Goal: Find specific page/section: Find specific page/section

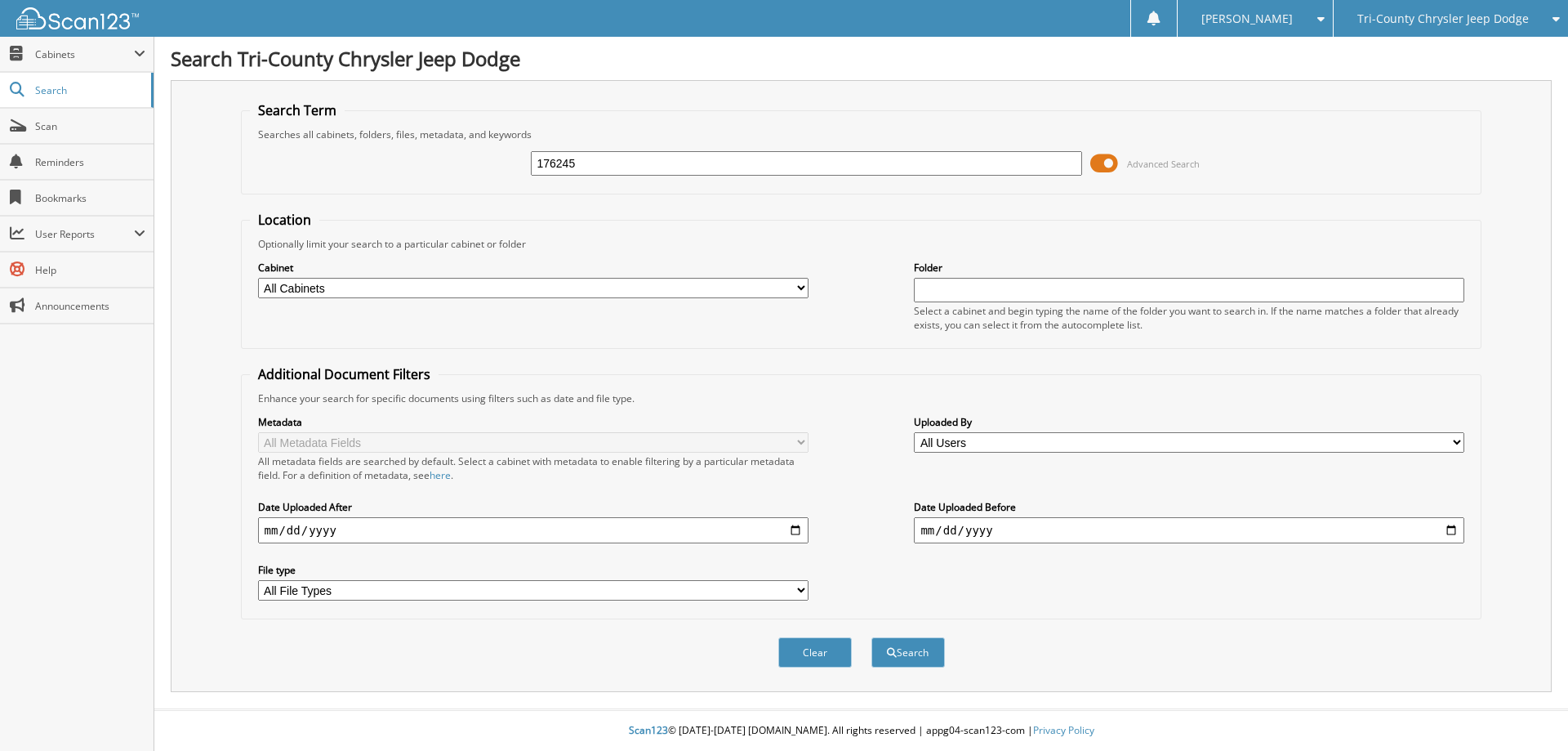
type input "176245"
click at [871, 637] on button "Search" at bounding box center [908, 652] width 73 height 30
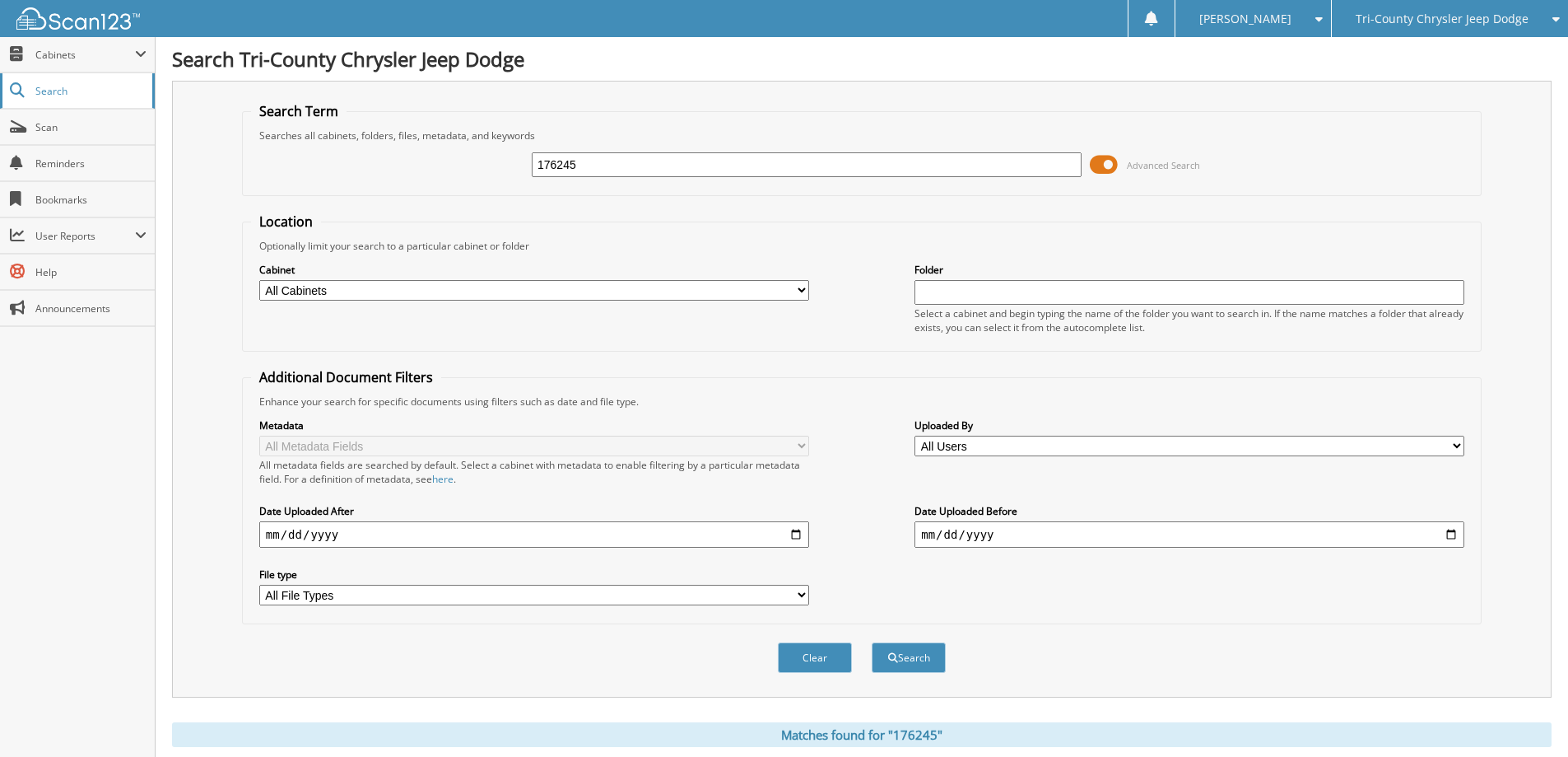
click at [72, 85] on span "Search" at bounding box center [89, 91] width 109 height 14
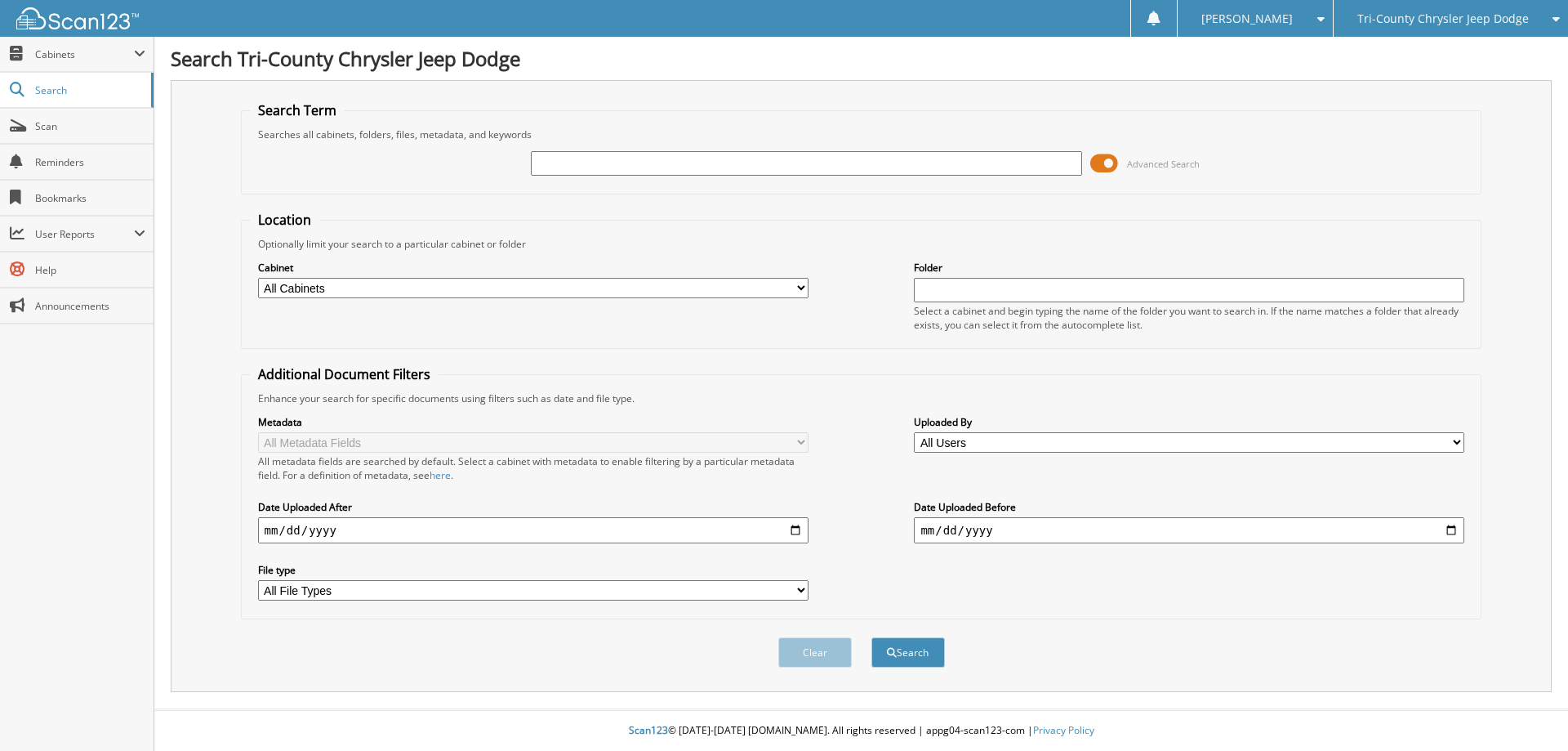
click at [583, 170] on input "text" at bounding box center [806, 164] width 551 height 24
type input "bp3154"
click at [871, 637] on button "Search" at bounding box center [908, 652] width 73 height 30
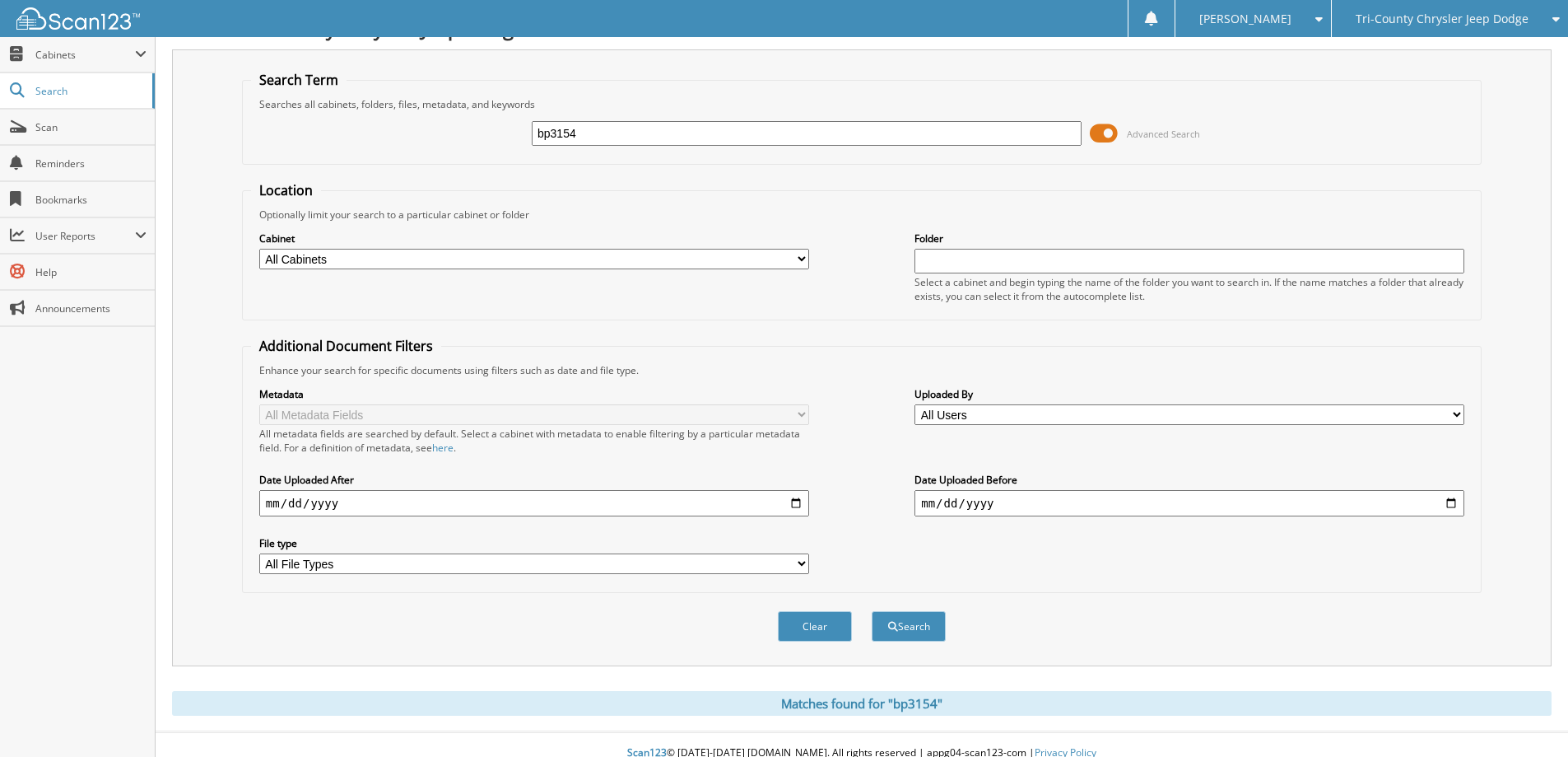
scroll to position [48, 0]
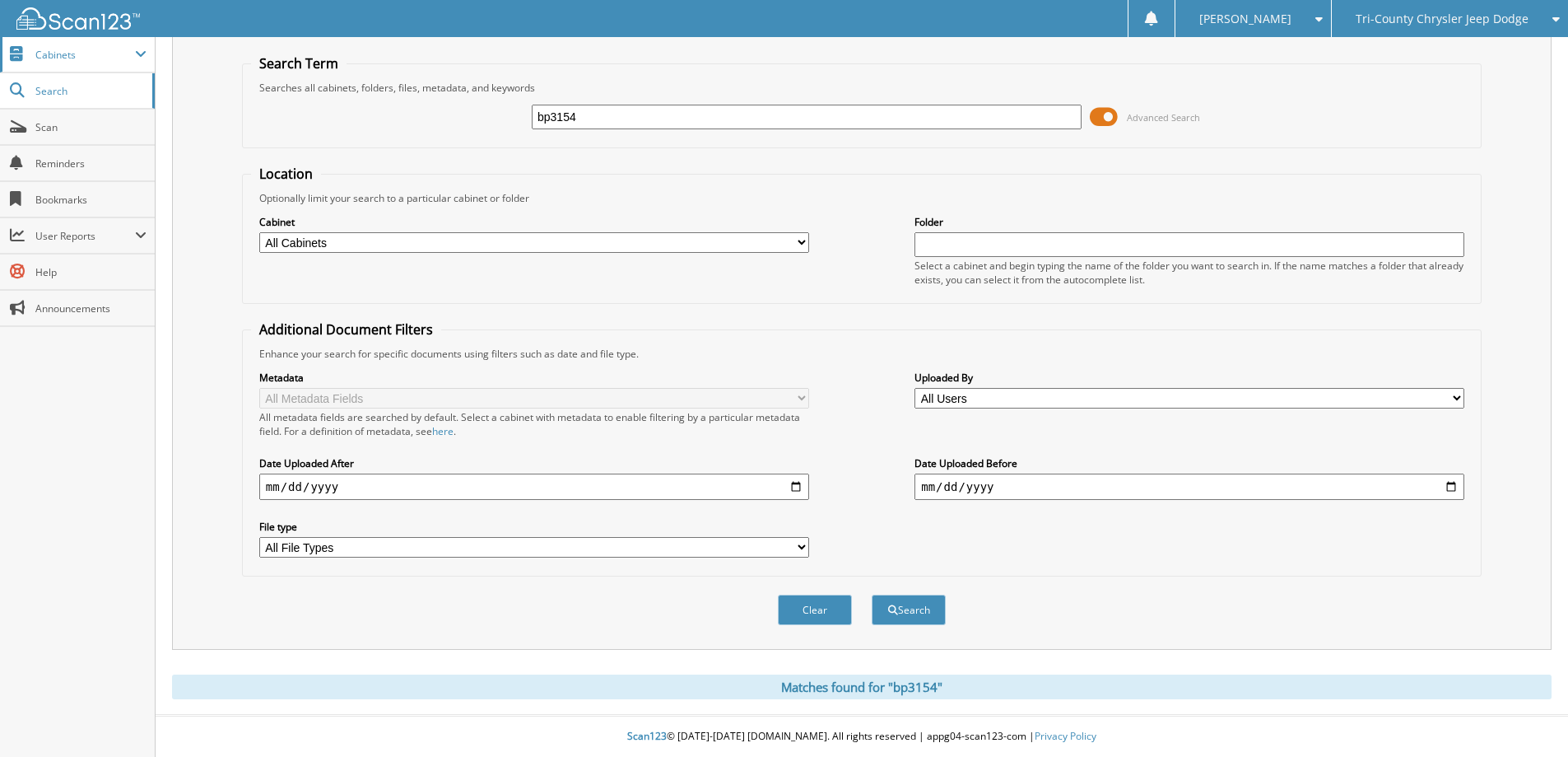
click at [57, 51] on span "Cabinets" at bounding box center [84, 54] width 99 height 14
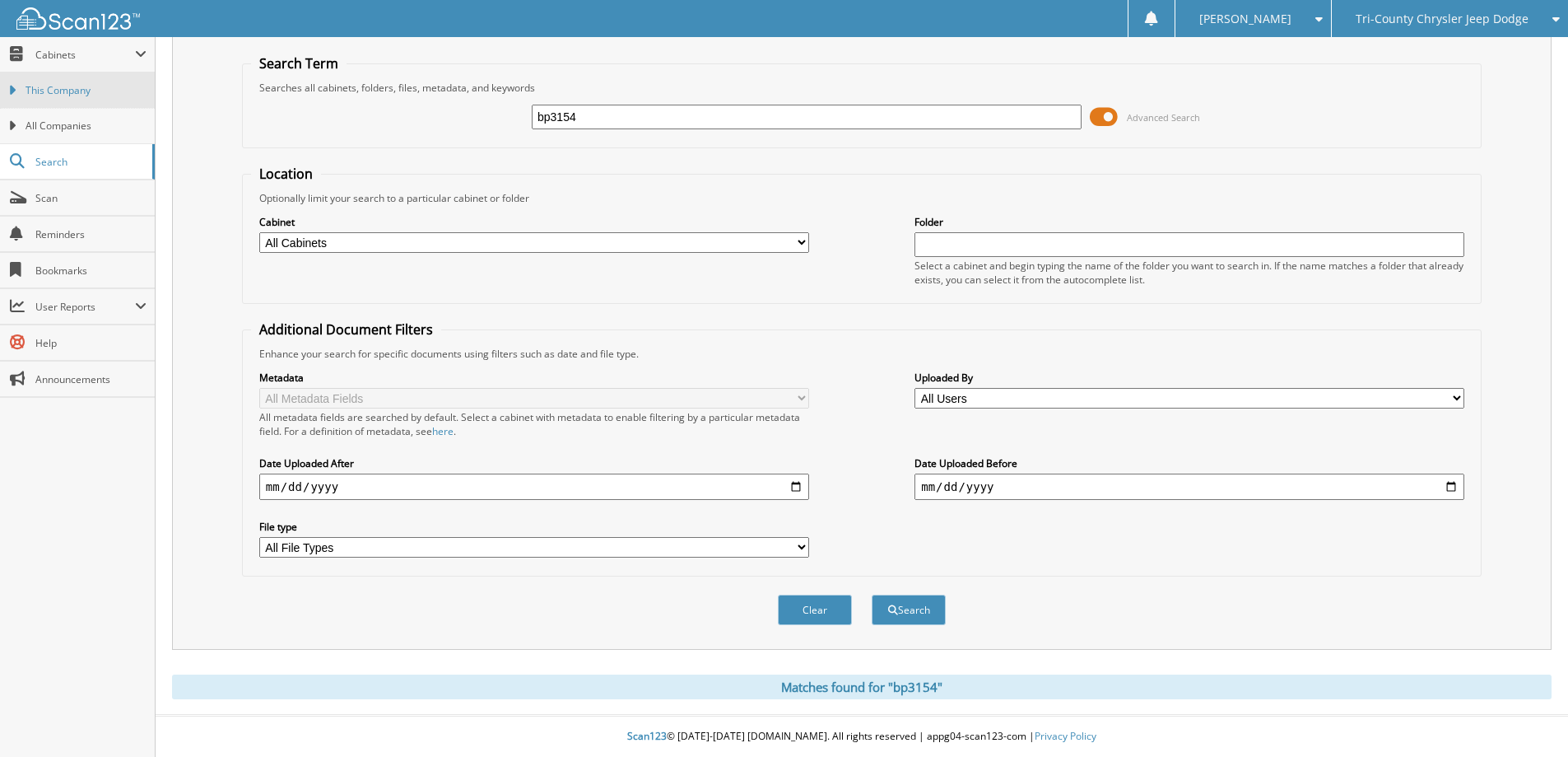
click at [54, 91] on span "This Company" at bounding box center [86, 91] width 121 height 15
